Goal: Transaction & Acquisition: Download file/media

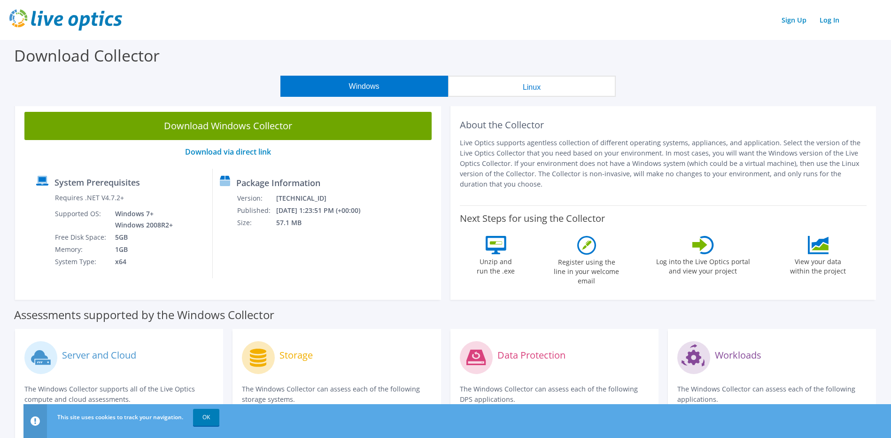
click at [363, 88] on button "Windows" at bounding box center [364, 86] width 168 height 21
click at [209, 423] on link "OK" at bounding box center [206, 416] width 26 height 17
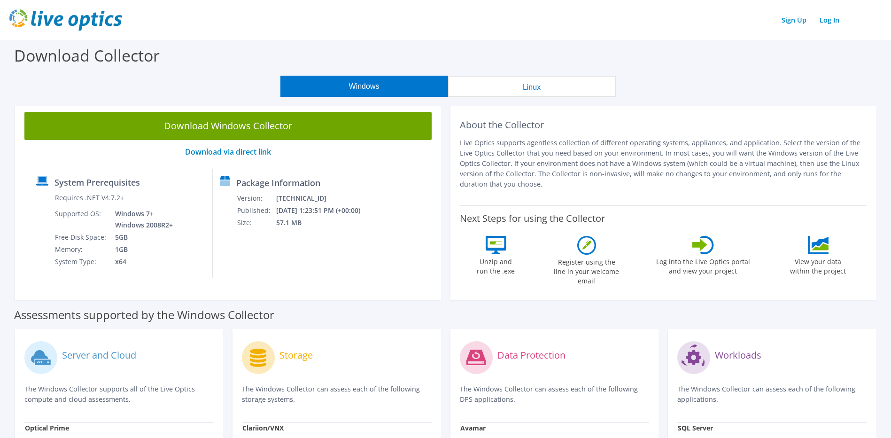
click at [348, 83] on button "Windows" at bounding box center [364, 86] width 168 height 21
click at [239, 154] on link "Download via direct link" at bounding box center [228, 151] width 86 height 10
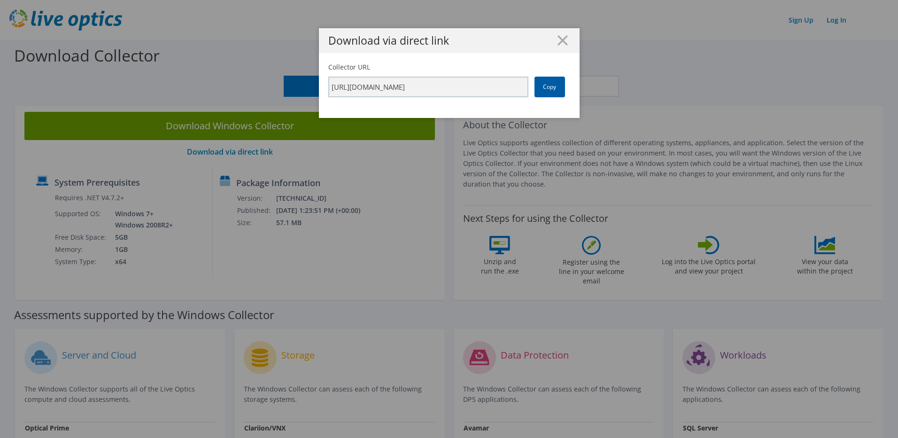
click at [541, 88] on link "Copy" at bounding box center [549, 87] width 31 height 21
click at [558, 43] on icon at bounding box center [562, 40] width 10 height 10
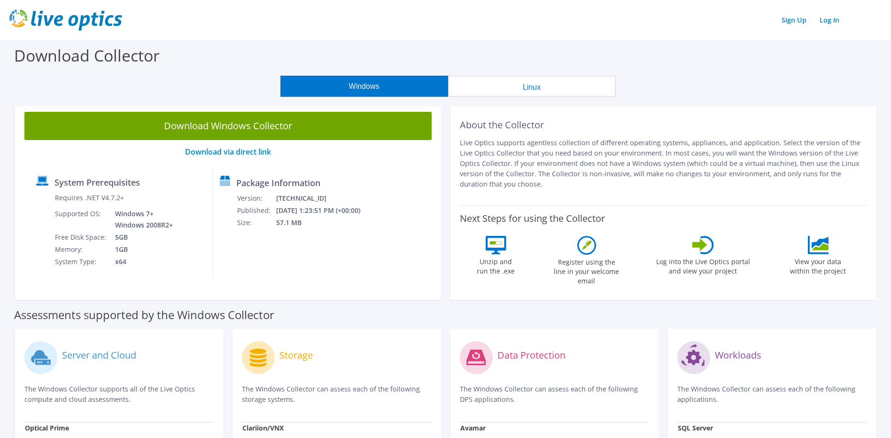
click at [702, 58] on div "Download Collector" at bounding box center [445, 58] width 881 height 36
